Goal: Information Seeking & Learning: Learn about a topic

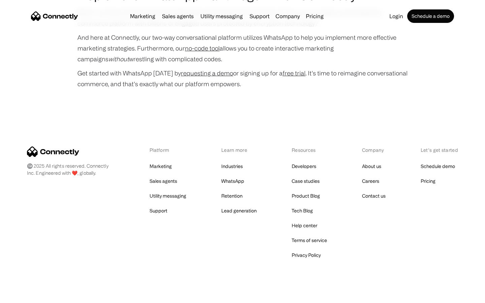
scroll to position [3236, 0]
